Goal: Information Seeking & Learning: Find specific fact

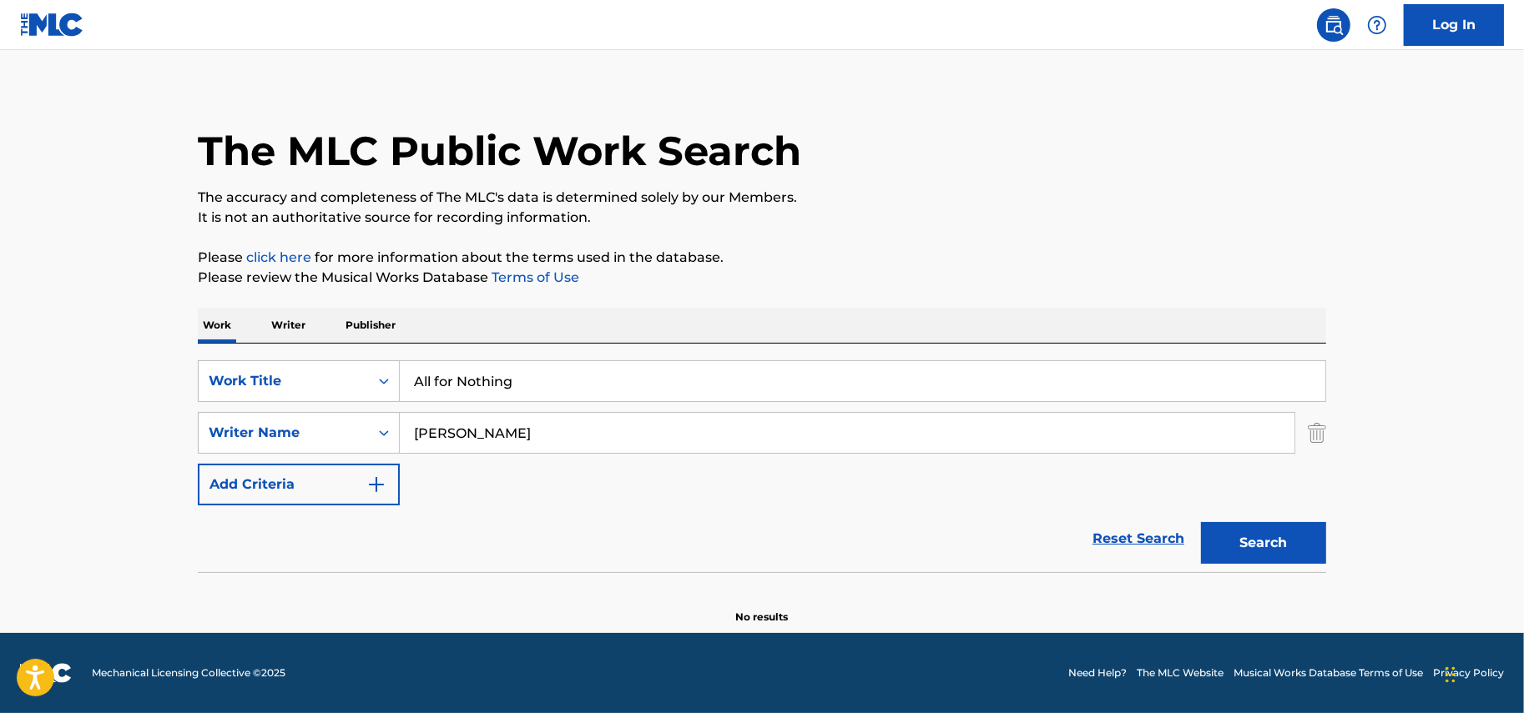
drag, startPoint x: 547, startPoint y: 374, endPoint x: 104, endPoint y: 334, distance: 444.1
click at [113, 334] on main "The MLC Public Work Search The accuracy and completeness of The MLC's data is d…" at bounding box center [762, 336] width 1524 height 594
paste input "Make A Baby"
type input "Make A Baby"
drag, startPoint x: 531, startPoint y: 436, endPoint x: 238, endPoint y: 436, distance: 292.9
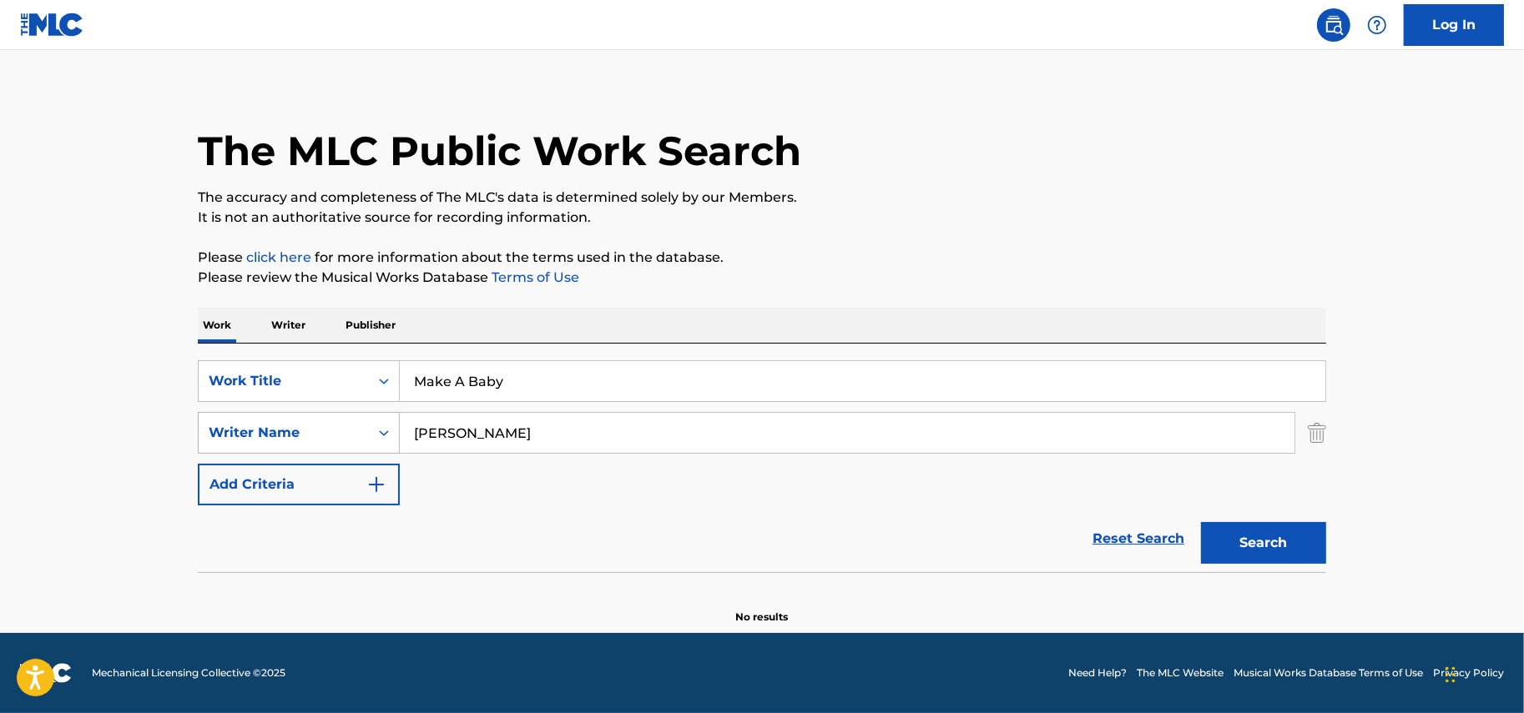
click at [267, 435] on div "SearchWithCriteriaddc018b0-7b67-4bd7-b778-d5093414fcb2 Writer Name [PERSON_NAME]" at bounding box center [762, 433] width 1128 height 42
type input "[PERSON_NAME]"
click at [1201, 522] on button "Search" at bounding box center [1263, 543] width 125 height 42
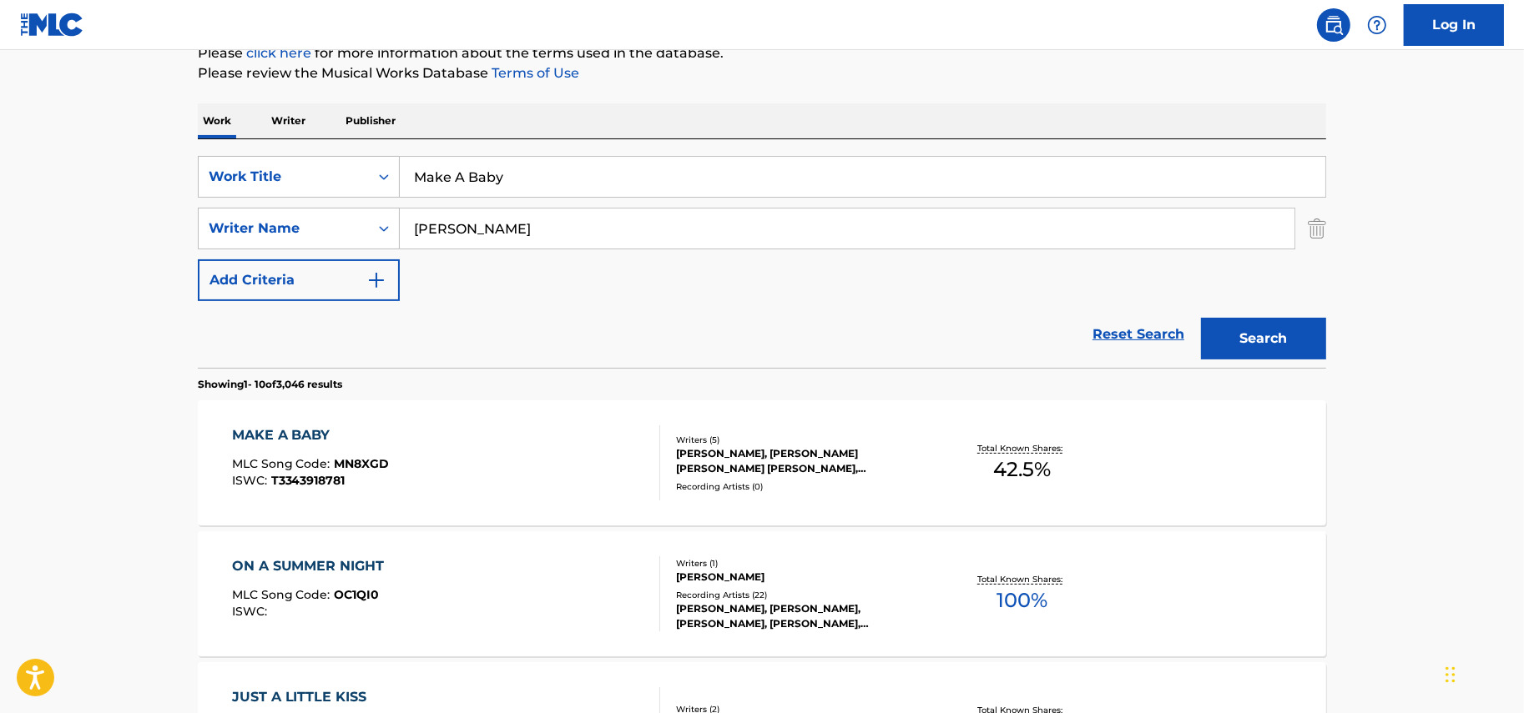
scroll to position [219, 0]
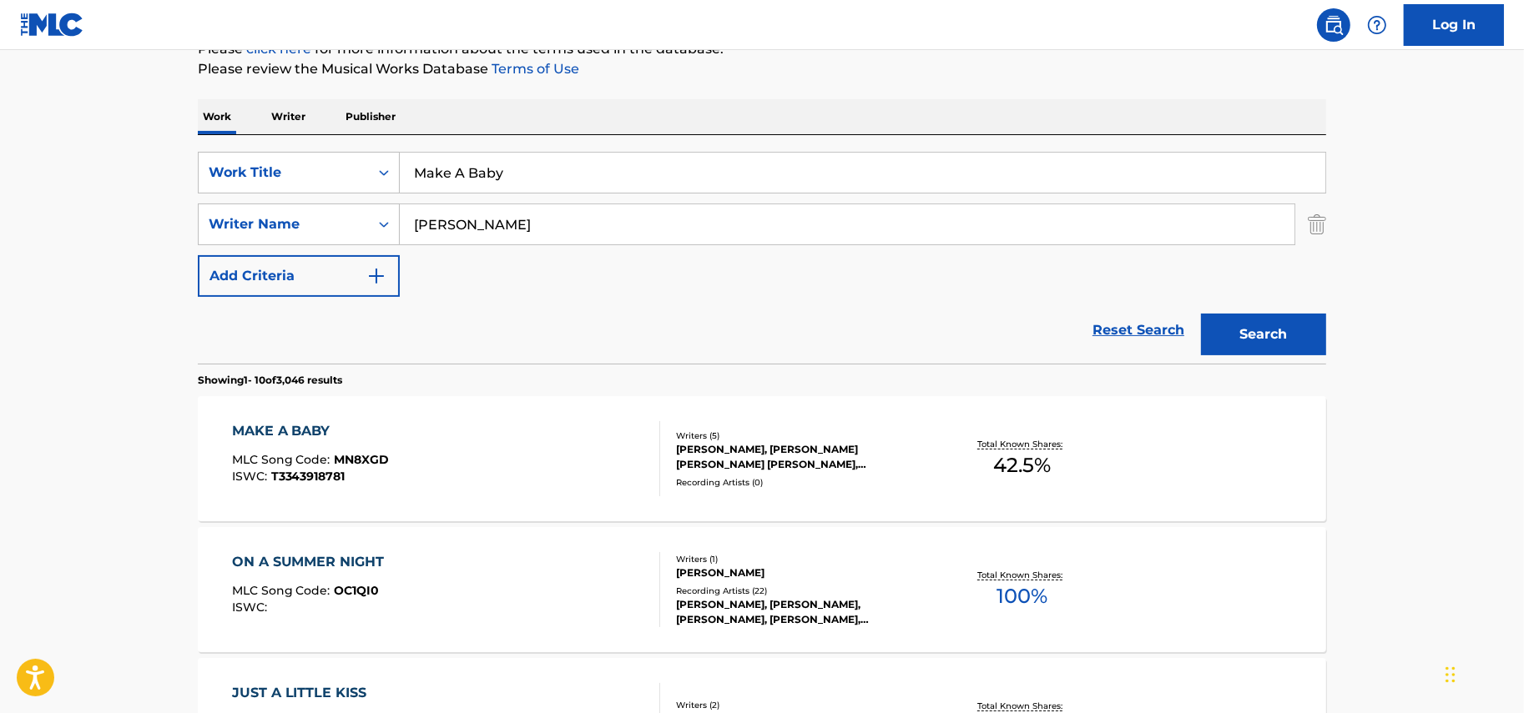
click at [416, 452] on div "MAKE A BABY MLC Song Code : MN8XGD ISWC : T3343918781" at bounding box center [446, 458] width 429 height 75
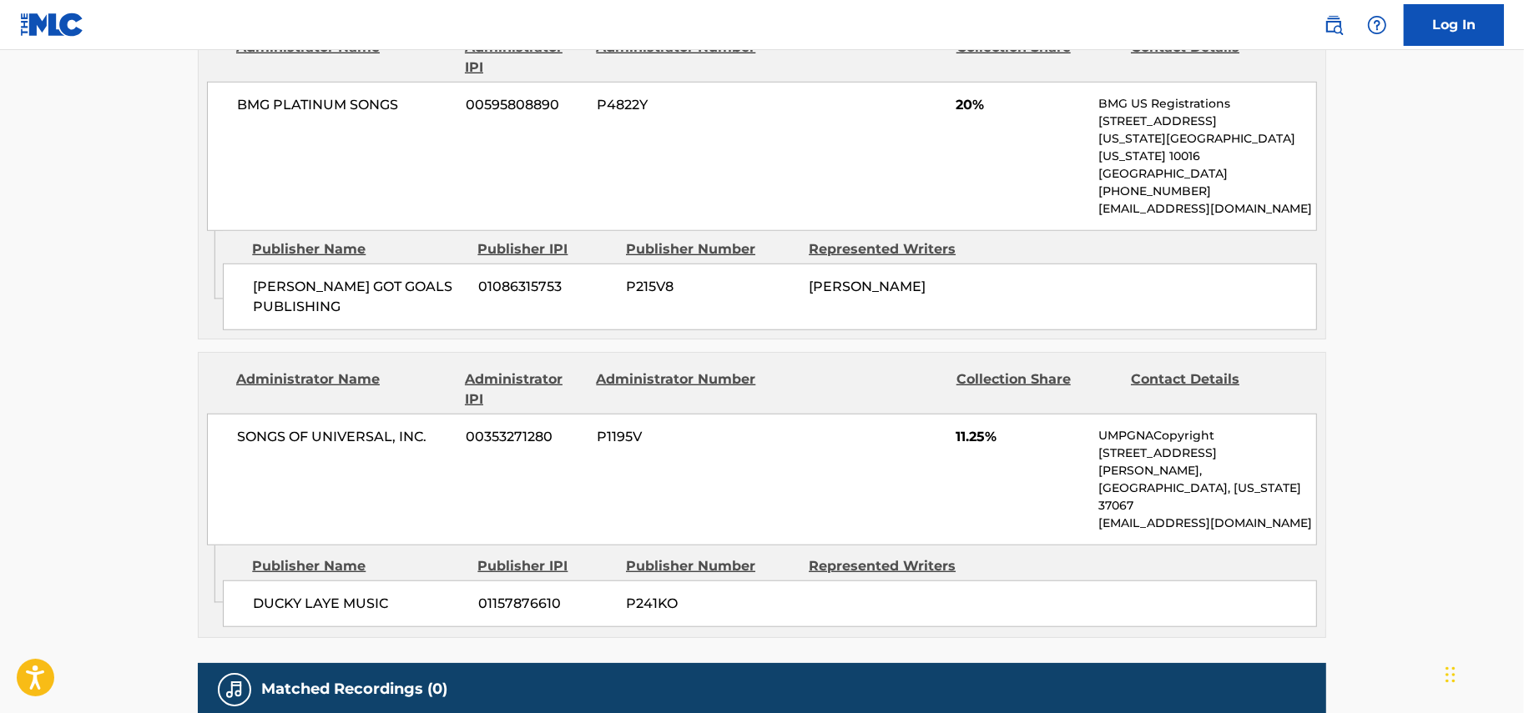
scroll to position [1285, 0]
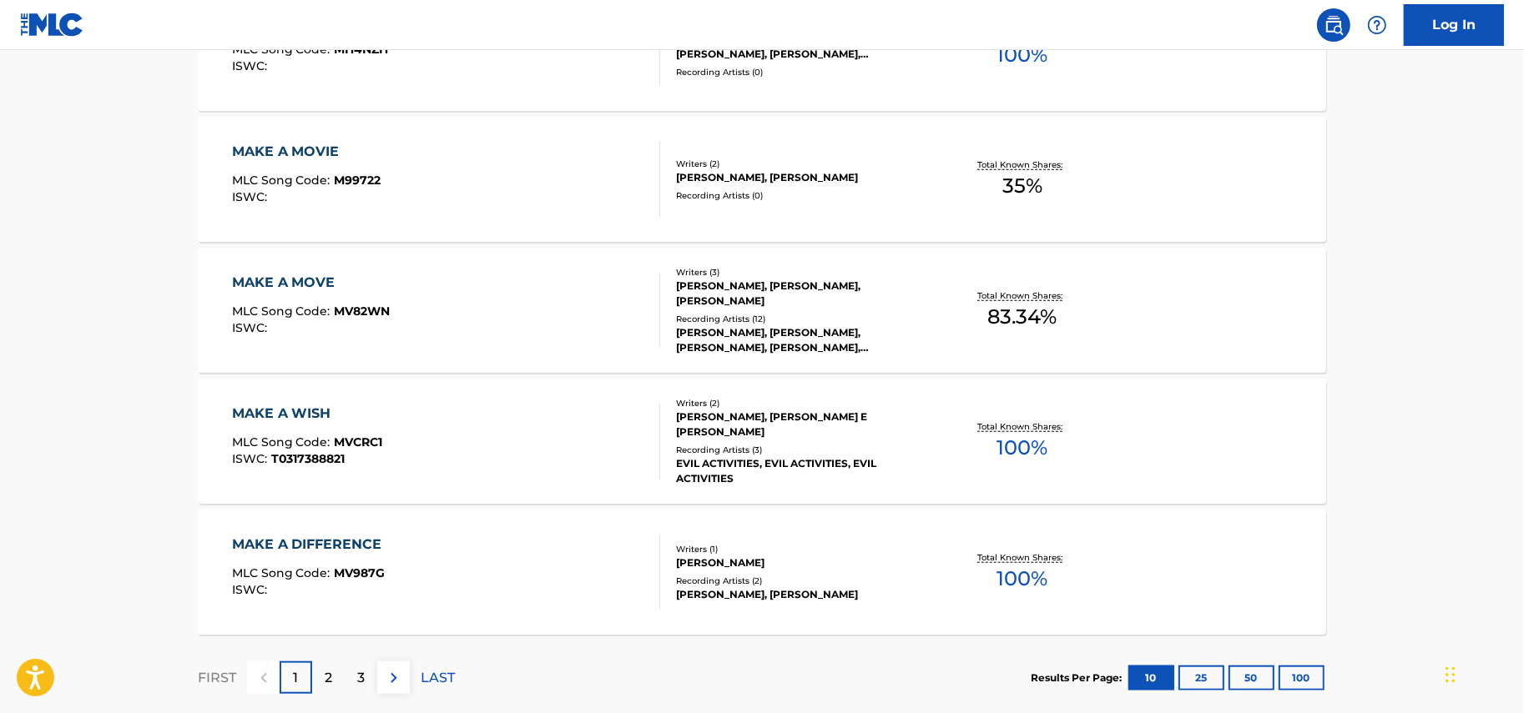
scroll to position [219, 0]
